Goal: Task Accomplishment & Management: Use online tool/utility

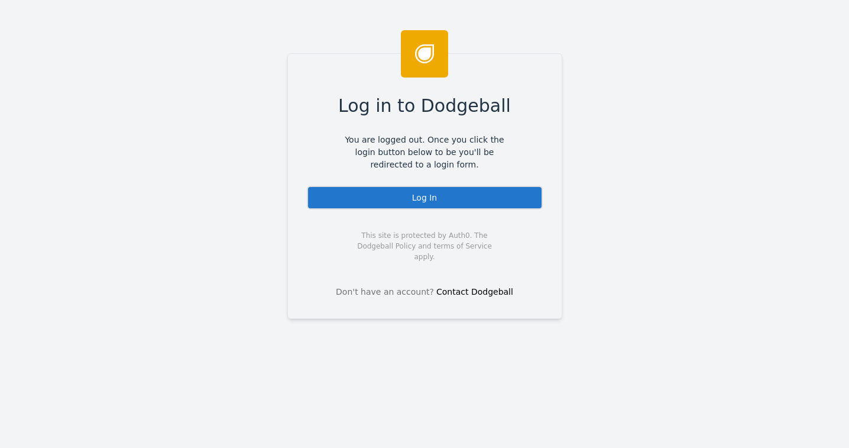
click at [429, 198] on div "Log In" at bounding box center [425, 198] width 236 height 24
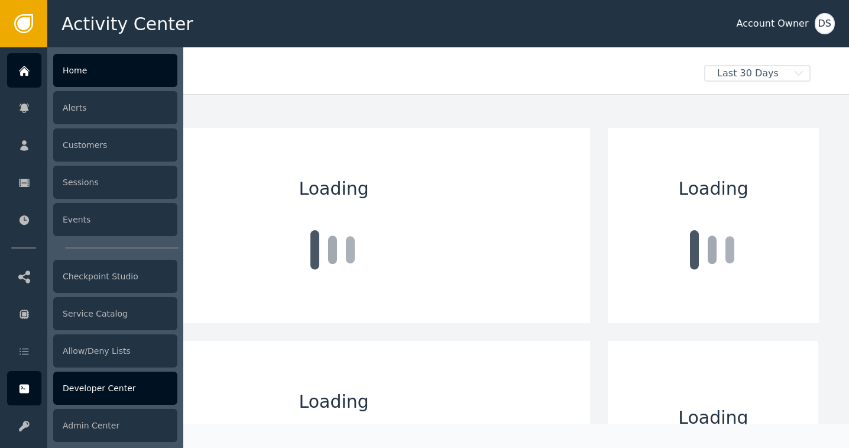
click at [79, 387] on div "Developer Center" at bounding box center [115, 387] width 124 height 33
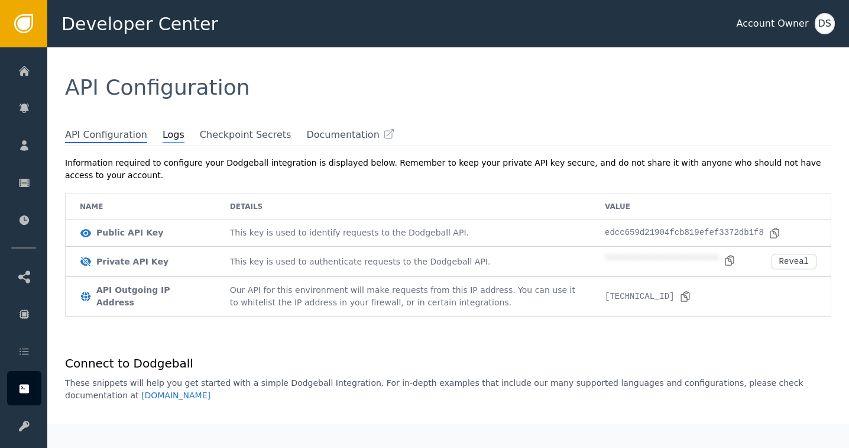
click at [163, 138] on span "Logs" at bounding box center [174, 135] width 22 height 15
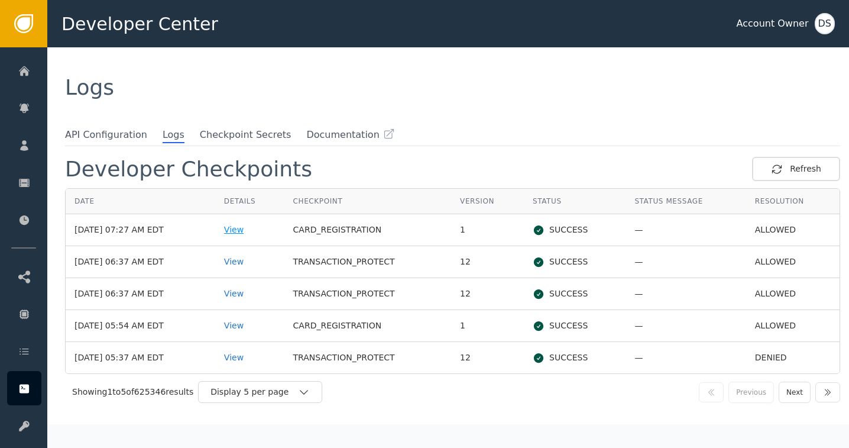
click at [246, 226] on div "View" at bounding box center [249, 230] width 51 height 12
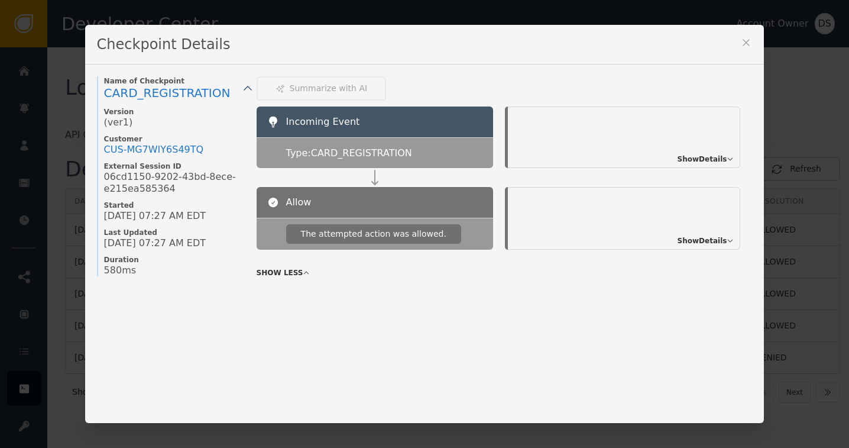
click at [701, 159] on span "Show Details" at bounding box center [703, 159] width 50 height 11
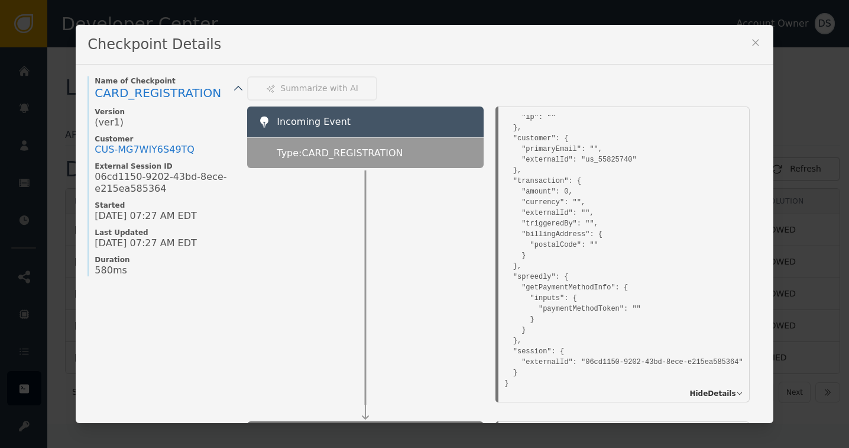
scroll to position [43, 0]
click at [750, 41] on icon at bounding box center [756, 43] width 12 height 12
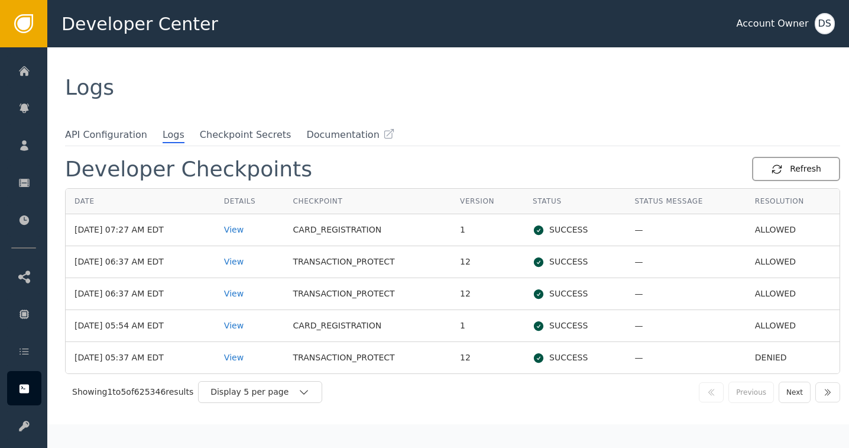
click at [792, 166] on div "Refresh" at bounding box center [796, 169] width 50 height 12
click at [799, 164] on div "Refresh" at bounding box center [796, 169] width 50 height 12
click at [820, 20] on div "DS" at bounding box center [825, 23] width 20 height 21
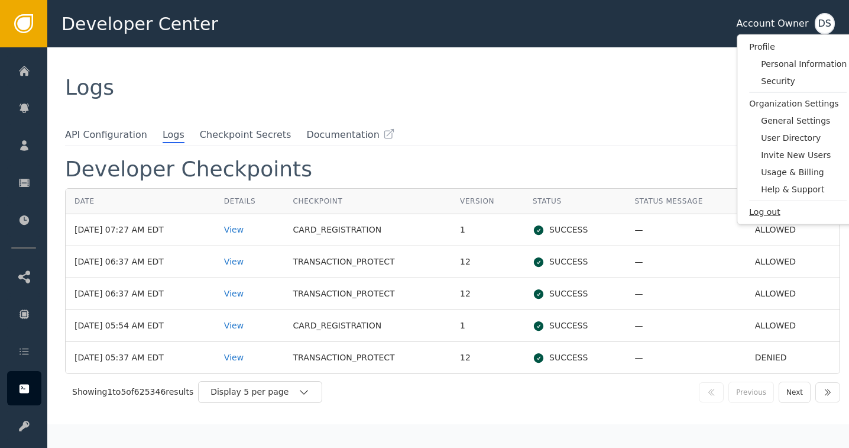
click at [769, 210] on span "Log out" at bounding box center [799, 212] width 98 height 12
